Goal: Information Seeking & Learning: Learn about a topic

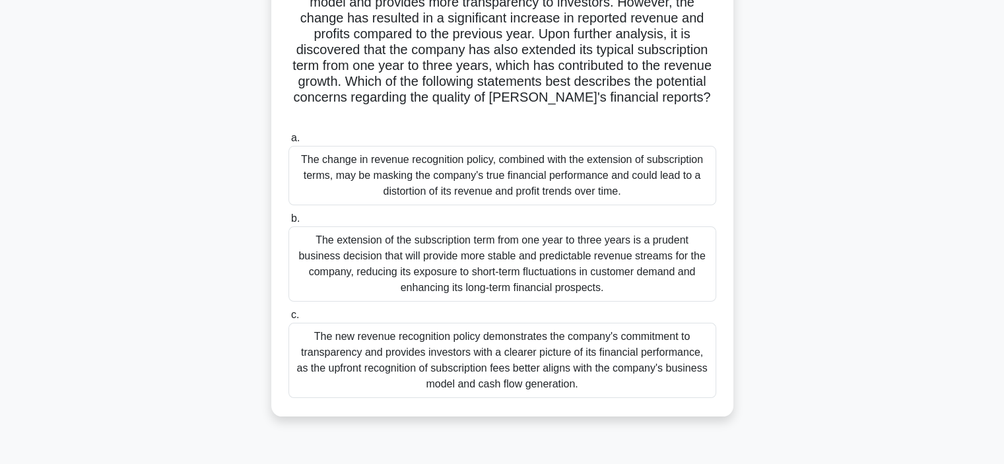
scroll to position [249, 0]
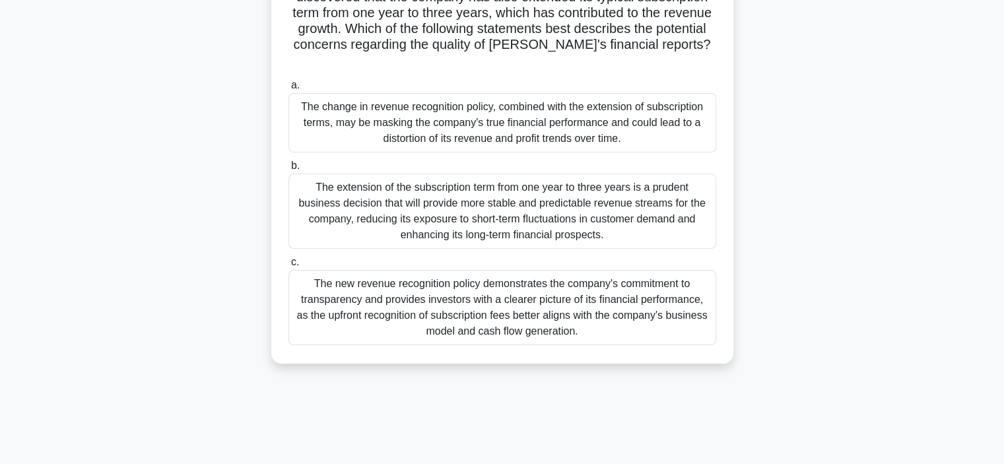
click at [478, 302] on div "The new revenue recognition policy demonstrates the company's commitment to tra…" at bounding box center [502, 307] width 428 height 75
click at [288, 267] on input "c. The new revenue recognition policy demonstrates the company's commitment to …" at bounding box center [288, 262] width 0 height 9
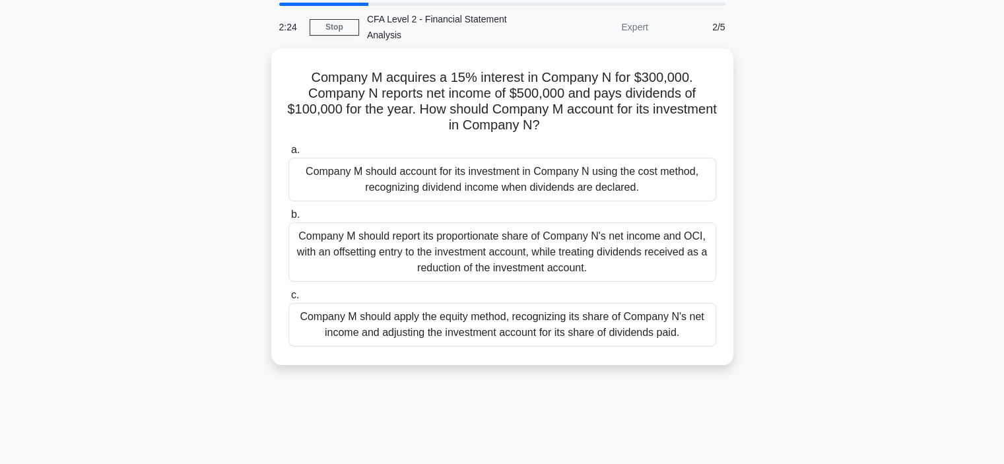
scroll to position [66, 0]
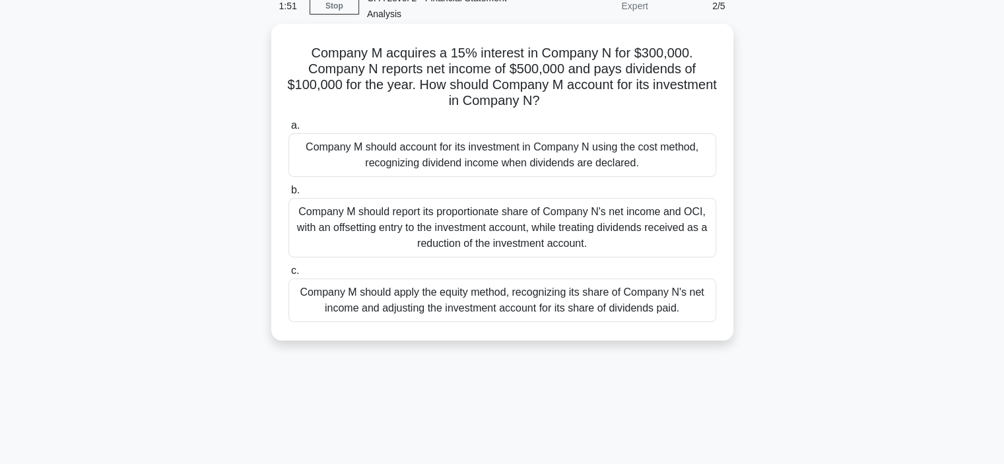
click at [389, 160] on div "Company M should account for its investment in Company N using the cost method,…" at bounding box center [502, 155] width 428 height 44
click at [288, 130] on input "a. Company M should account for its investment in Company N using the cost meth…" at bounding box center [288, 125] width 0 height 9
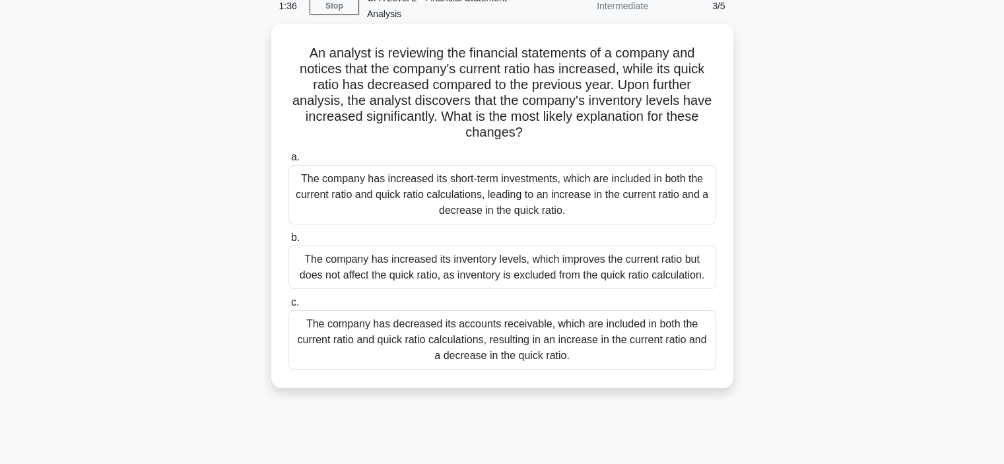
click at [406, 267] on div "The company has increased its inventory levels, which improves the current rati…" at bounding box center [502, 267] width 428 height 44
click at [288, 242] on input "b. The company has increased its inventory levels, which improves the current r…" at bounding box center [288, 238] width 0 height 9
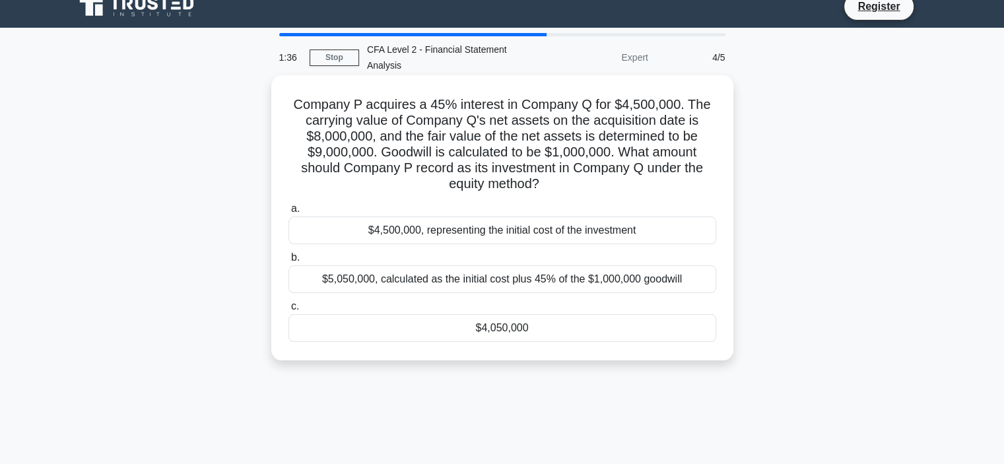
scroll to position [0, 0]
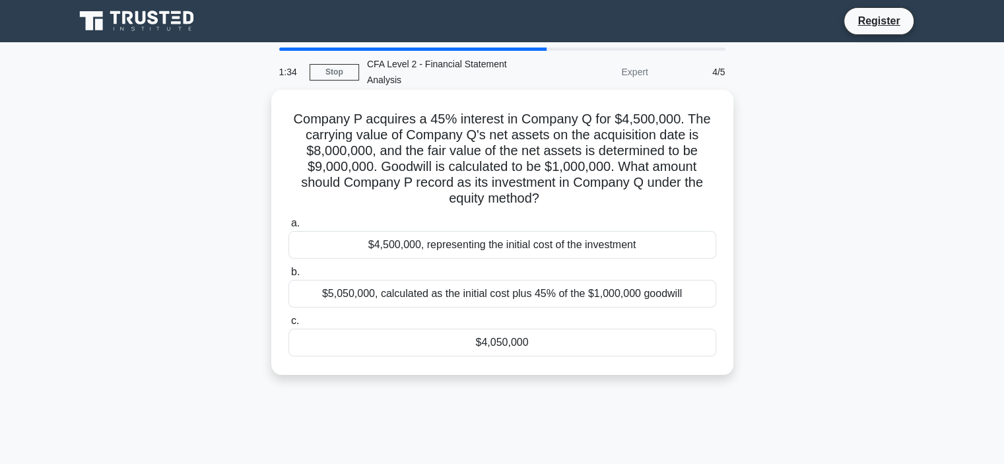
click at [438, 249] on div "$4,500,000, representing the initial cost of the investment" at bounding box center [502, 245] width 428 height 28
click at [288, 228] on input "a. $4,500,000, representing the initial cost of the investment" at bounding box center [288, 223] width 0 height 9
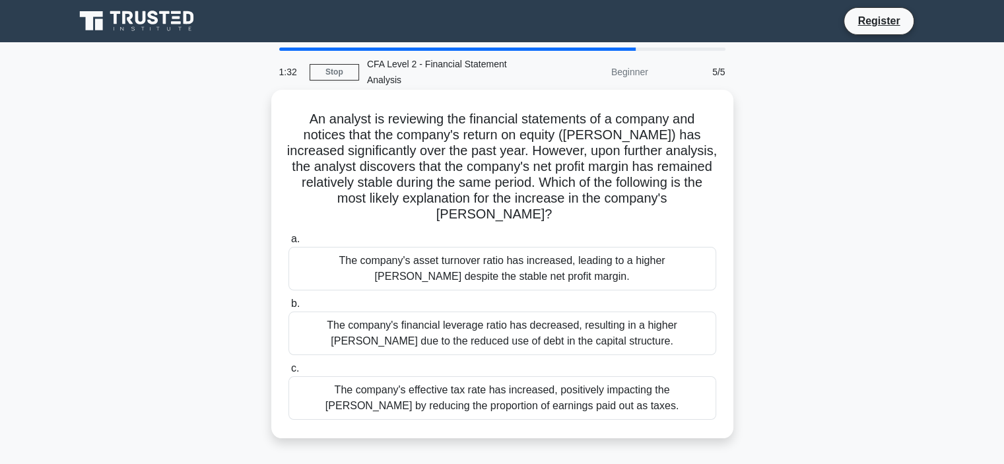
click at [376, 323] on div "The company's financial leverage ratio has decreased, resulting in a higher ROE…" at bounding box center [502, 333] width 428 height 44
click at [288, 308] on input "b. The company's financial leverage ratio has decreased, resulting in a higher …" at bounding box center [288, 304] width 0 height 9
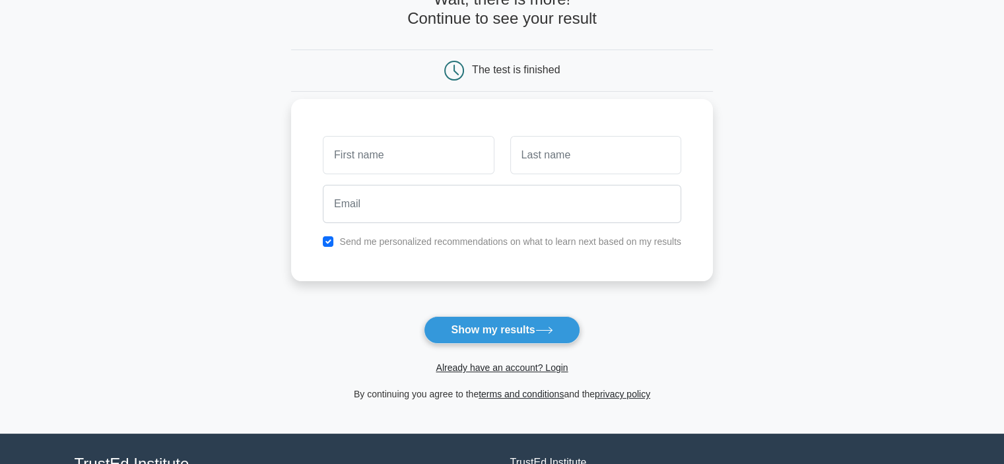
scroll to position [132, 0]
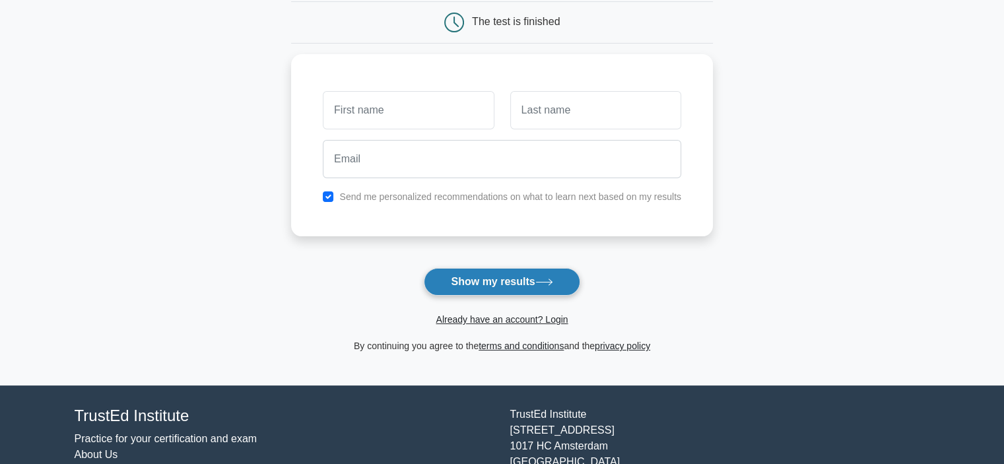
click at [490, 279] on button "Show my results" at bounding box center [502, 282] width 156 height 28
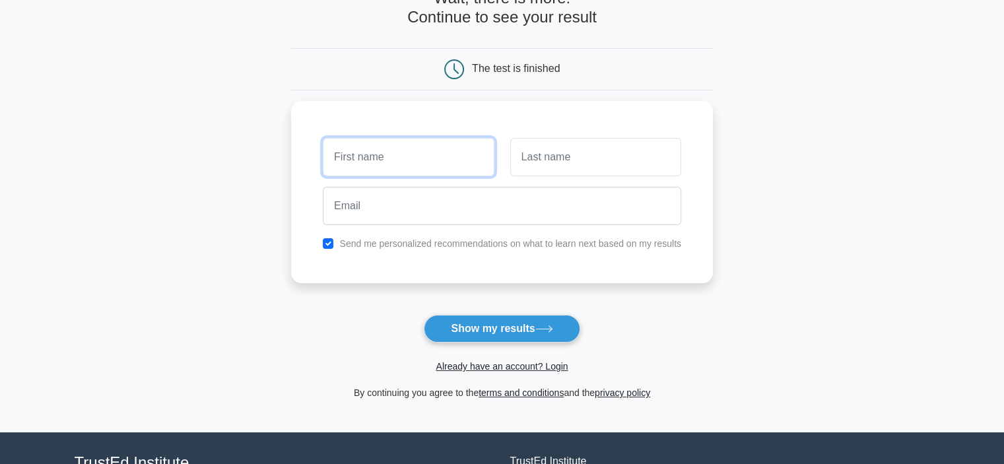
scroll to position [0, 0]
